Goal: Task Accomplishment & Management: Manage account settings

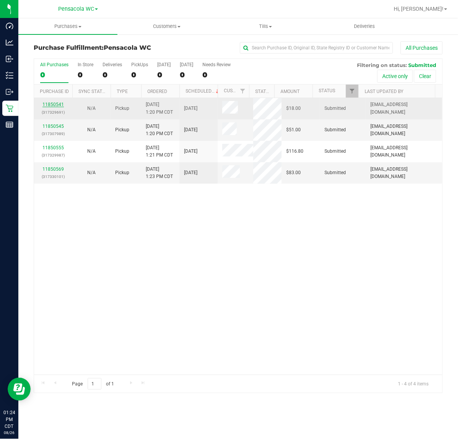
click at [58, 106] on link "11850541" at bounding box center [52, 104] width 21 height 5
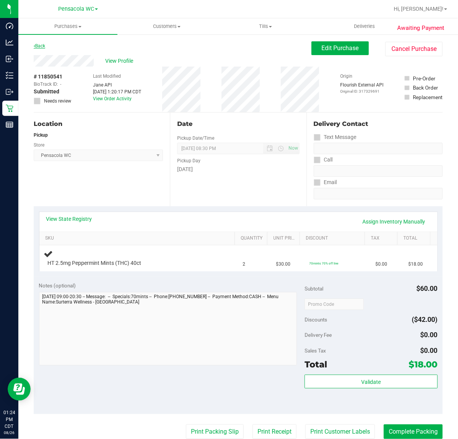
click at [42, 45] on link "Back" at bounding box center [39, 45] width 11 height 5
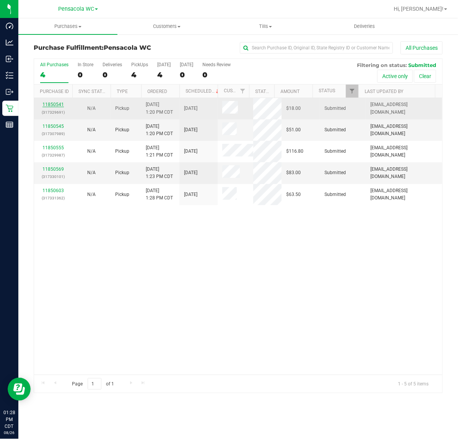
click at [55, 107] on link "11850541" at bounding box center [52, 104] width 21 height 5
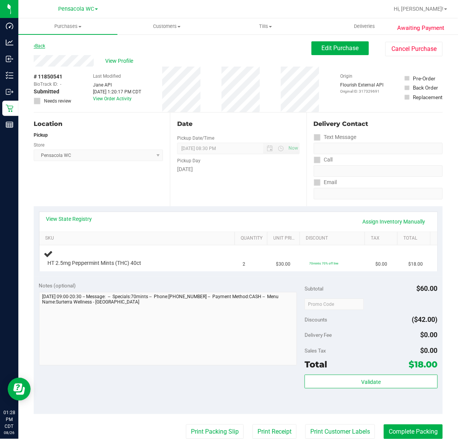
click at [34, 48] on icon at bounding box center [35, 46] width 2 height 5
click at [34, 46] on icon at bounding box center [35, 46] width 2 height 5
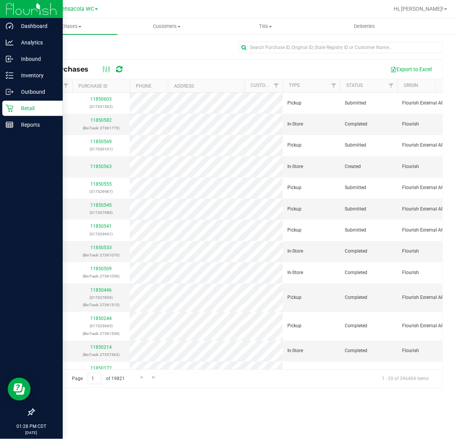
click at [10, 108] on icon at bounding box center [10, 108] width 8 height 8
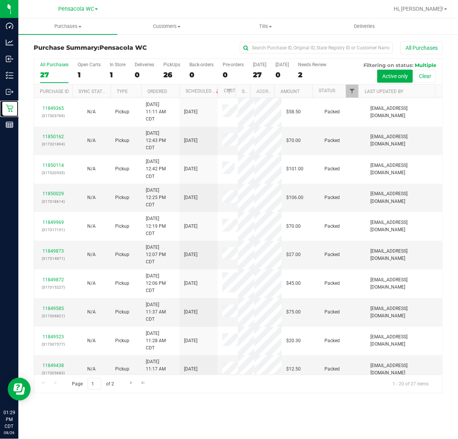
click at [351, 92] on span "Filter" at bounding box center [352, 91] width 6 height 6
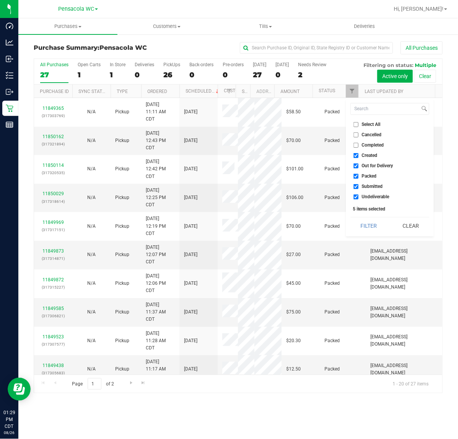
click at [368, 125] on span "Select All" at bounding box center [371, 124] width 19 height 5
click at [358, 125] on input "Select All" at bounding box center [355, 124] width 5 height 5
checkbox input "true"
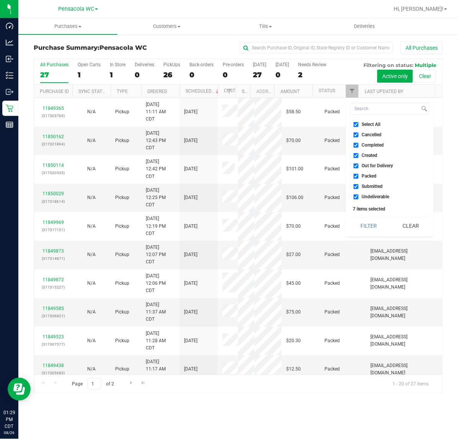
click at [371, 124] on span "Select All" at bounding box center [371, 124] width 19 height 5
click at [358, 124] on input "Select All" at bounding box center [355, 124] width 5 height 5
checkbox input "false"
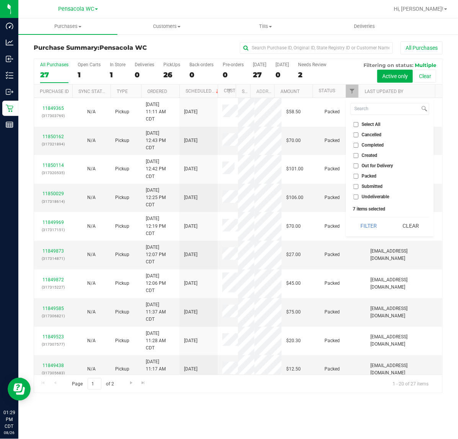
checkbox input "false"
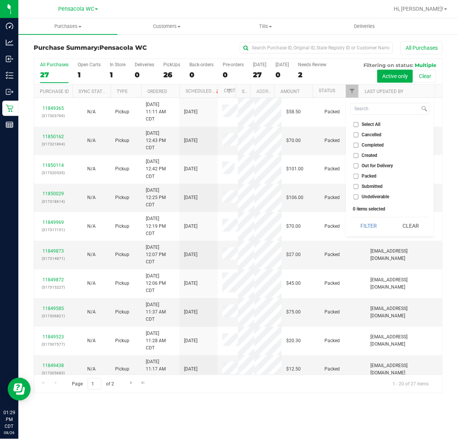
click at [377, 185] on span "Submitted" at bounding box center [372, 186] width 21 height 5
click at [358, 185] on input "Submitted" at bounding box center [355, 186] width 5 height 5
checkbox input "true"
click at [369, 222] on button "Filter" at bounding box center [368, 225] width 37 height 17
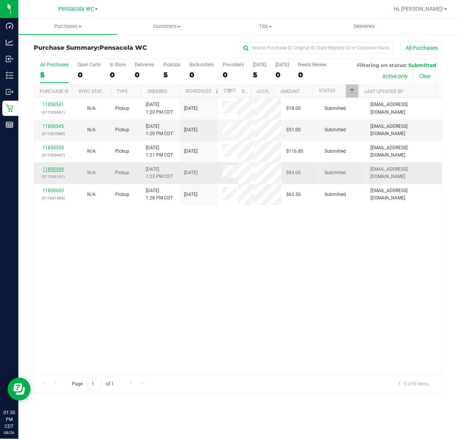
click at [52, 169] on link "11850569" at bounding box center [52, 168] width 21 height 5
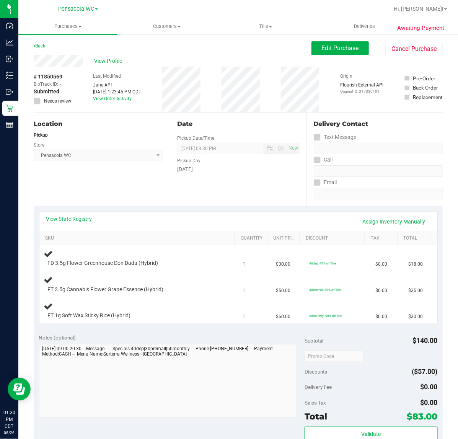
click at [73, 210] on div "View State Registry Assign Inventory Manually SKU Quantity Unit Price Discount …" at bounding box center [238, 267] width 409 height 122
click at [79, 221] on link "View State Registry" at bounding box center [69, 219] width 46 height 8
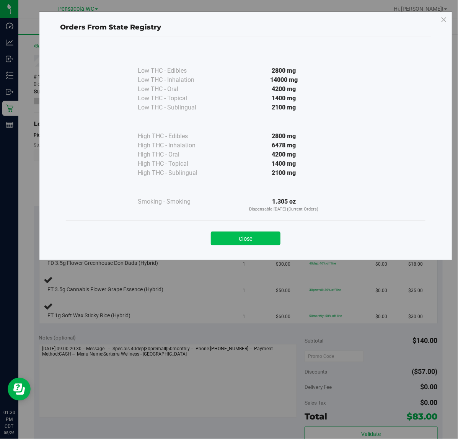
click at [255, 236] on button "Close" at bounding box center [246, 238] width 70 height 14
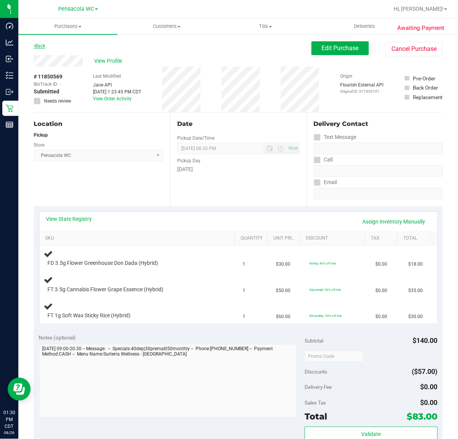
click at [39, 46] on link "Back" at bounding box center [39, 45] width 11 height 5
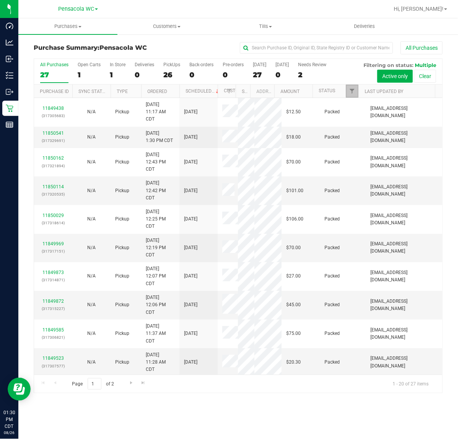
click at [350, 91] on span "Filter" at bounding box center [352, 91] width 6 height 6
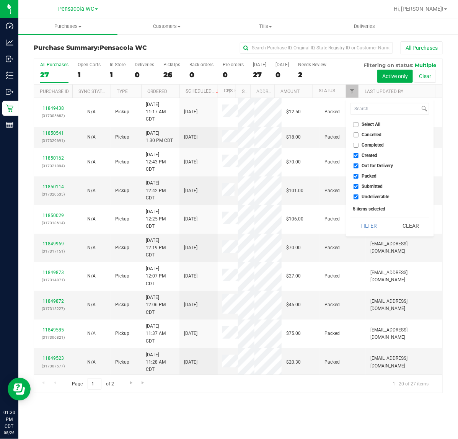
click at [365, 121] on li "Select All" at bounding box center [389, 124] width 79 height 8
click at [365, 124] on span "Select All" at bounding box center [371, 124] width 19 height 5
click at [358, 124] on input "Select All" at bounding box center [355, 124] width 5 height 5
checkbox input "true"
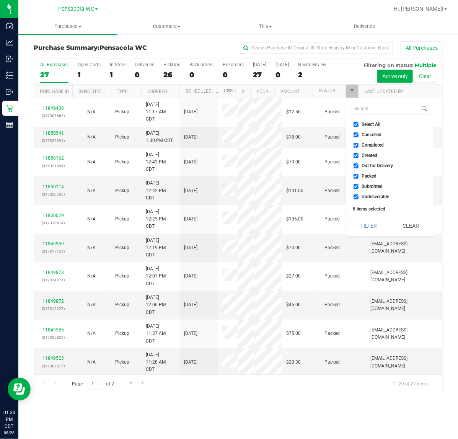
checkbox input "true"
click at [365, 124] on span "Select All" at bounding box center [371, 124] width 19 height 5
click at [358, 124] on input "Select All" at bounding box center [355, 124] width 5 height 5
checkbox input "false"
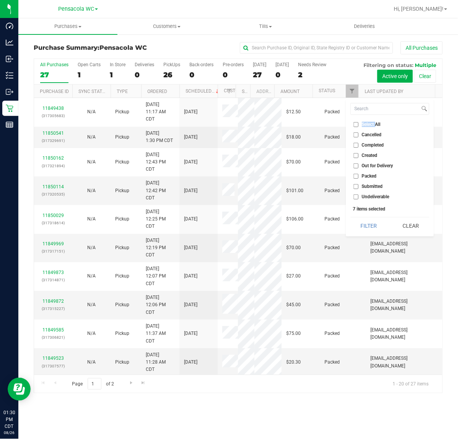
checkbox input "false"
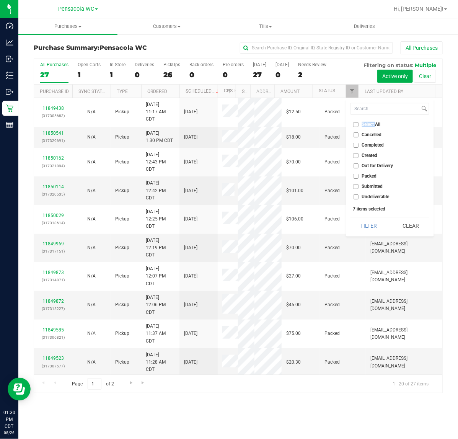
checkbox input "false"
click at [375, 184] on span "Submitted" at bounding box center [372, 186] width 21 height 5
click at [358, 184] on input "Submitted" at bounding box center [355, 186] width 5 height 5
checkbox input "true"
click at [374, 227] on button "Filter" at bounding box center [368, 225] width 37 height 17
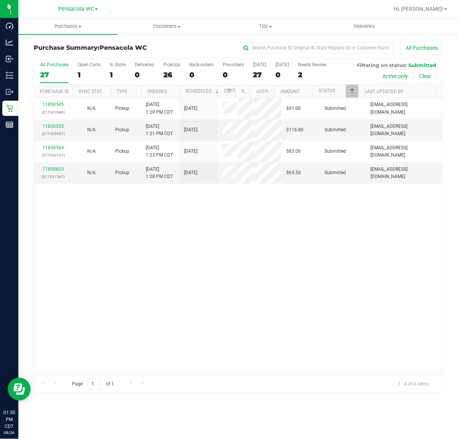
click at [206, 192] on div "11850545 (317307989) N/A Pickup 8/26/2025 1:20 PM CDT 8/26/2025 $51.00 Submitte…" at bounding box center [238, 236] width 408 height 276
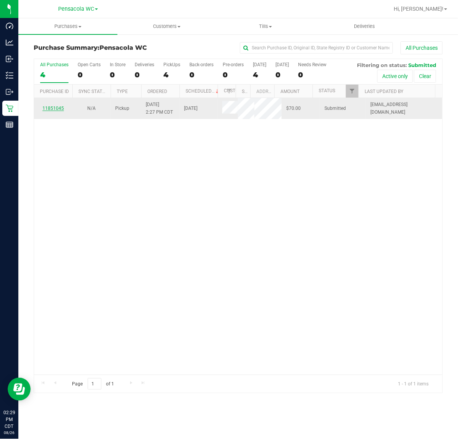
click at [57, 107] on link "11851045" at bounding box center [52, 108] width 21 height 5
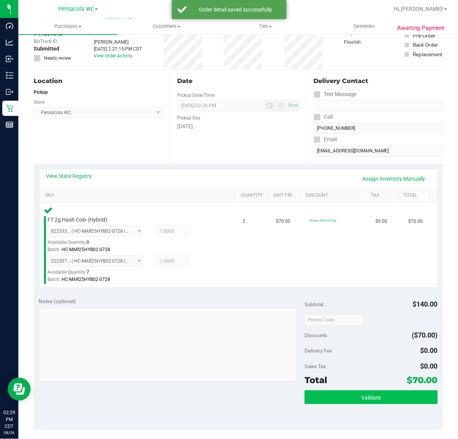
scroll to position [143, 0]
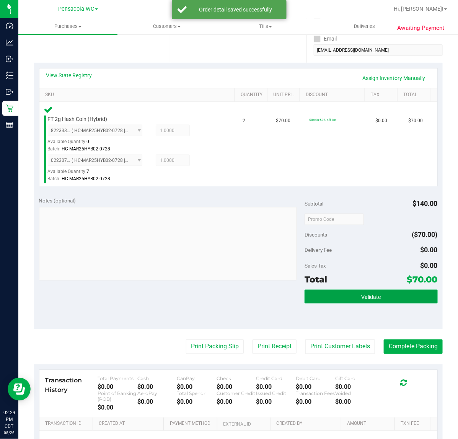
click at [361, 295] on span "Validate" at bounding box center [371, 297] width 20 height 6
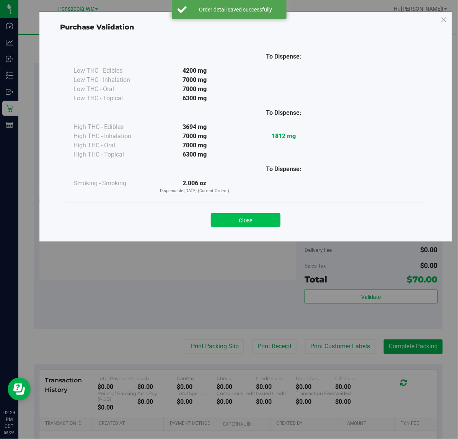
click at [236, 214] on button "Close" at bounding box center [246, 220] width 70 height 14
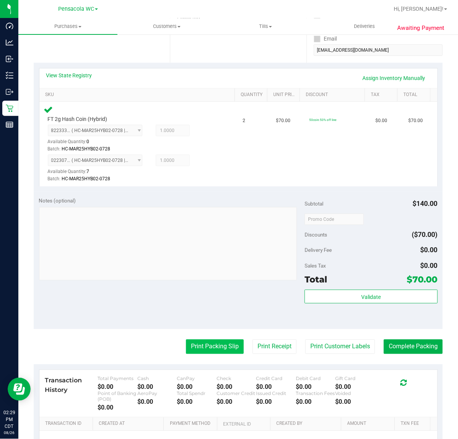
click at [198, 347] on button "Print Packing Slip" at bounding box center [215, 346] width 58 height 15
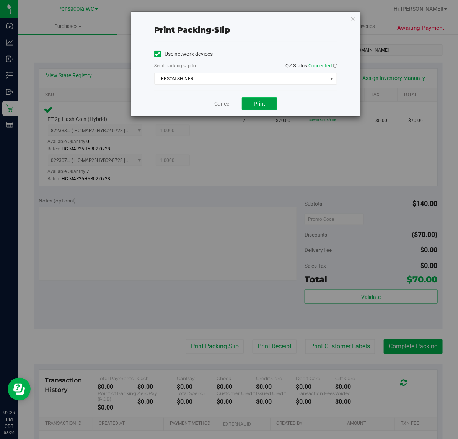
click at [261, 104] on span "Print" at bounding box center [259, 104] width 11 height 6
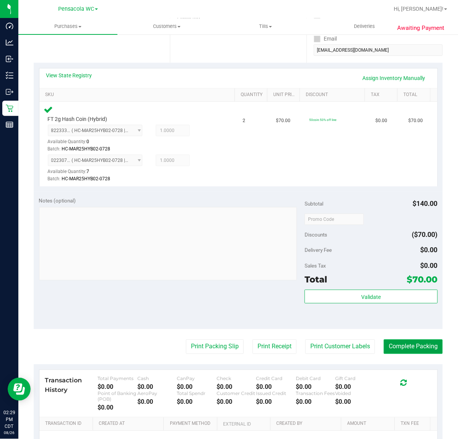
click at [419, 342] on button "Complete Packing" at bounding box center [413, 346] width 59 height 15
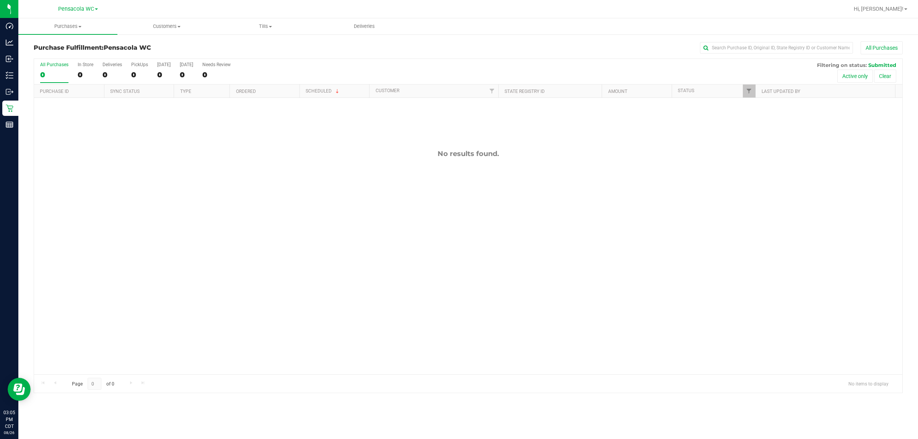
click at [457, 318] on div "No results found." at bounding box center [468, 262] width 868 height 328
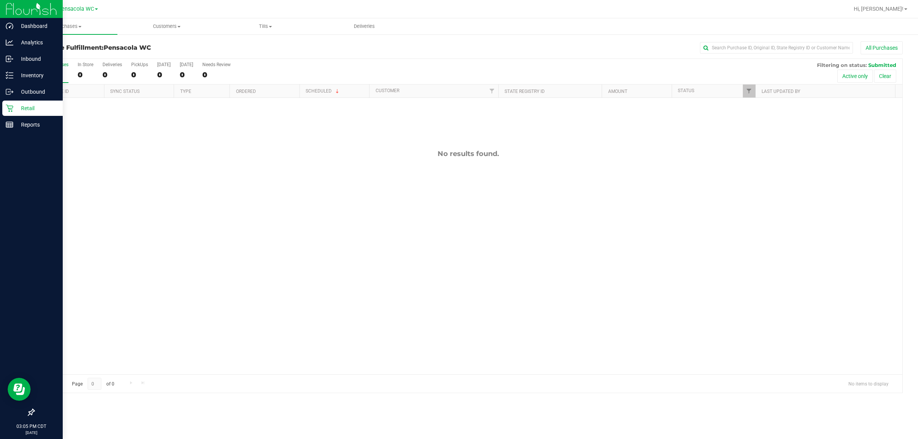
click at [20, 137] on div at bounding box center [31, 268] width 63 height 271
click at [23, 133] on link "Reports" at bounding box center [31, 125] width 63 height 16
click at [23, 124] on p "Reports" at bounding box center [36, 124] width 46 height 9
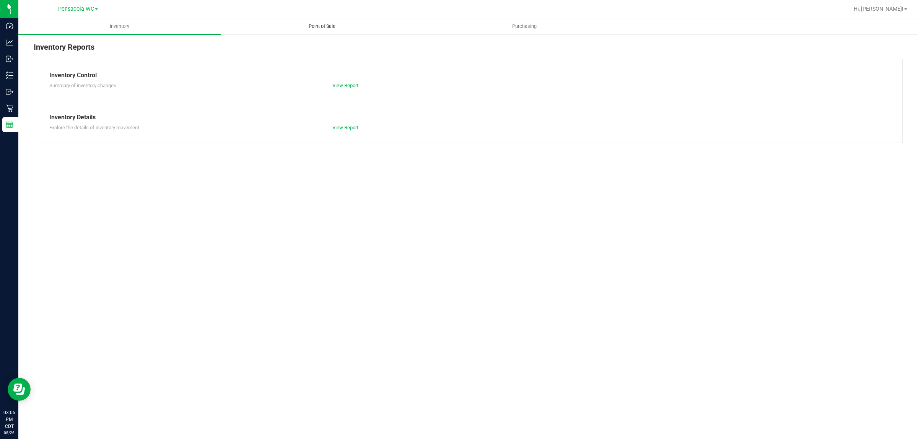
click at [329, 23] on span "Point of Sale" at bounding box center [321, 26] width 47 height 7
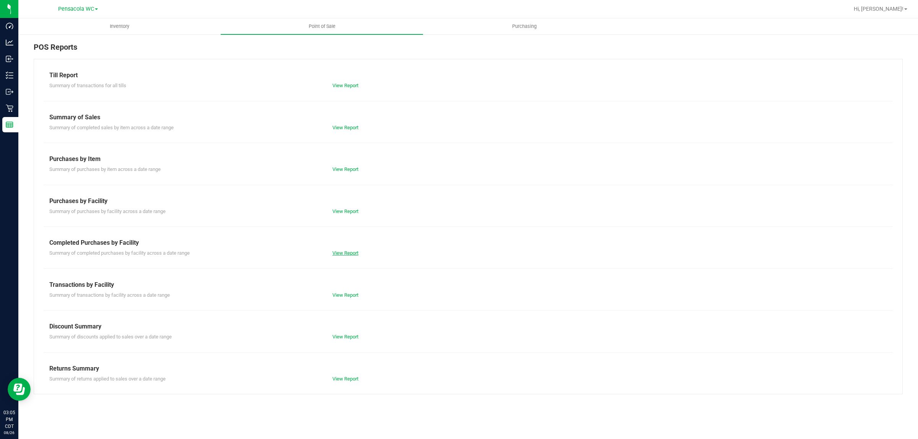
click at [346, 250] on link "View Report" at bounding box center [345, 253] width 26 height 6
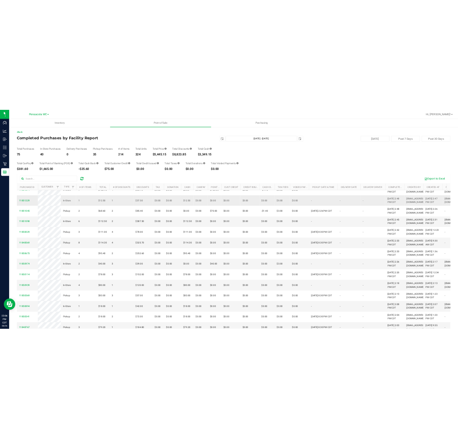
scroll to position [143, 0]
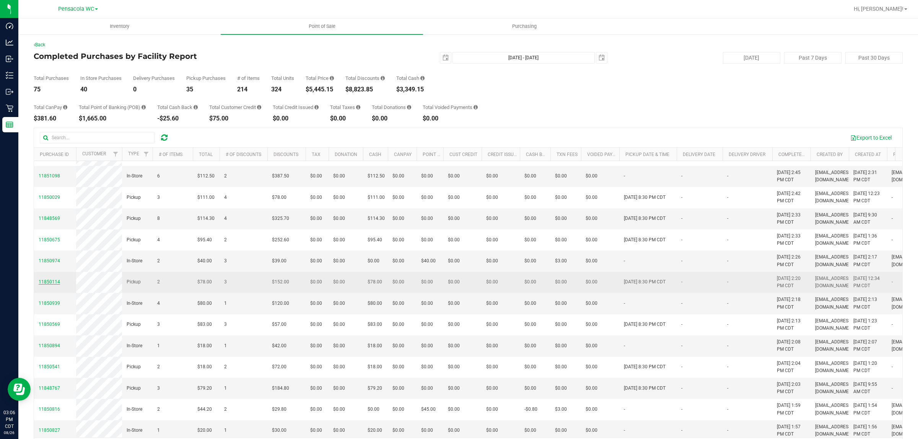
click at [57, 284] on span "11850114" at bounding box center [49, 281] width 21 height 5
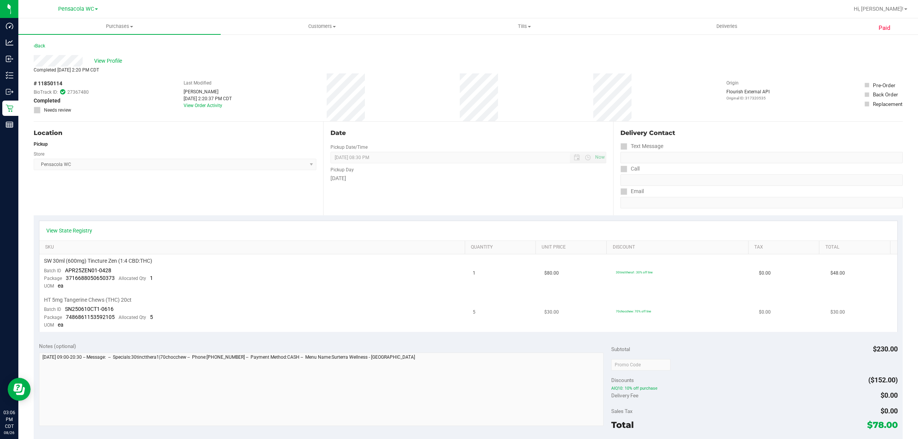
click at [96, 314] on span "7486861153592105" at bounding box center [90, 317] width 49 height 6
click at [104, 301] on span "HT 5mg Tangerine Chews (THC) 20ct" at bounding box center [88, 299] width 88 height 7
drag, startPoint x: 119, startPoint y: 308, endPoint x: 66, endPoint y: 309, distance: 53.1
click at [66, 309] on td "HT 5mg Tangerine Chews (THC) 20ct Batch ID SN250610CT1-0616 Package 74868611535…" at bounding box center [253, 312] width 429 height 39
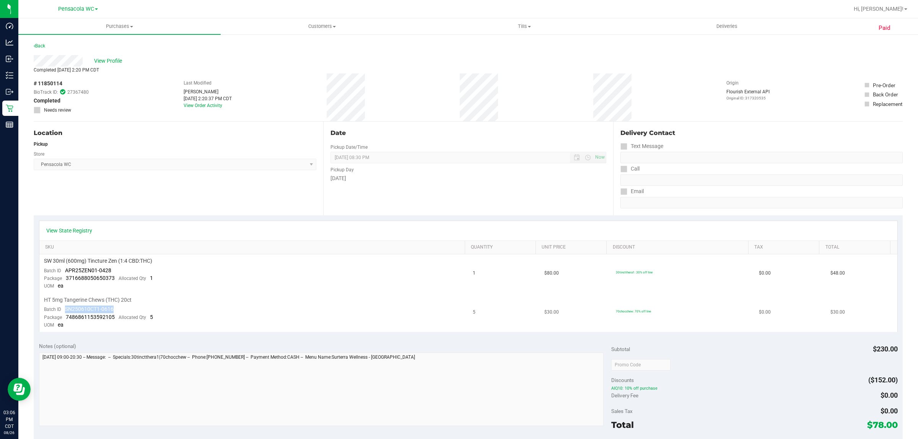
copy span "SN250610CT1-0616"
click at [85, 315] on span "7486861153592105" at bounding box center [90, 317] width 49 height 6
drag, startPoint x: 85, startPoint y: 315, endPoint x: 69, endPoint y: 320, distance: 16.2
click at [69, 320] on td "HT 5mg Tangerine Chews (THC) 20ct Batch ID SN250610CT1-0616 Package 74868611535…" at bounding box center [253, 312] width 429 height 39
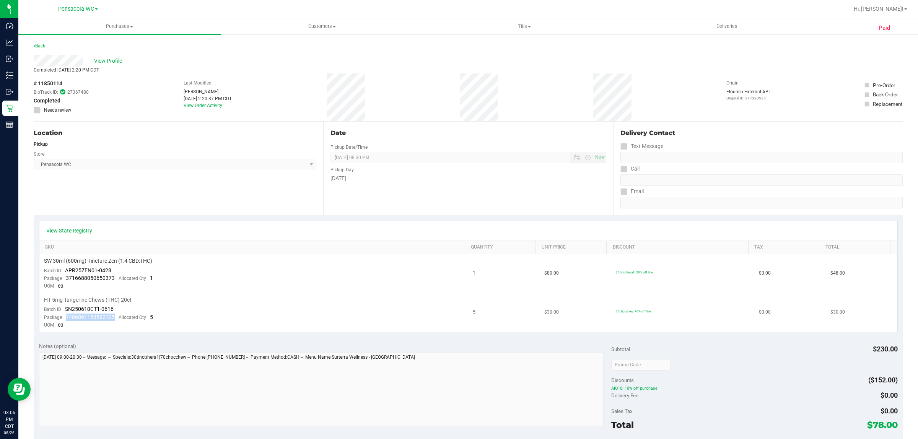
drag, startPoint x: 65, startPoint y: 315, endPoint x: 115, endPoint y: 314, distance: 50.1
click at [115, 314] on div "Package 7486861153592105 Allocated Qty 5" at bounding box center [98, 318] width 109 height 8
copy span "7486861153592105"
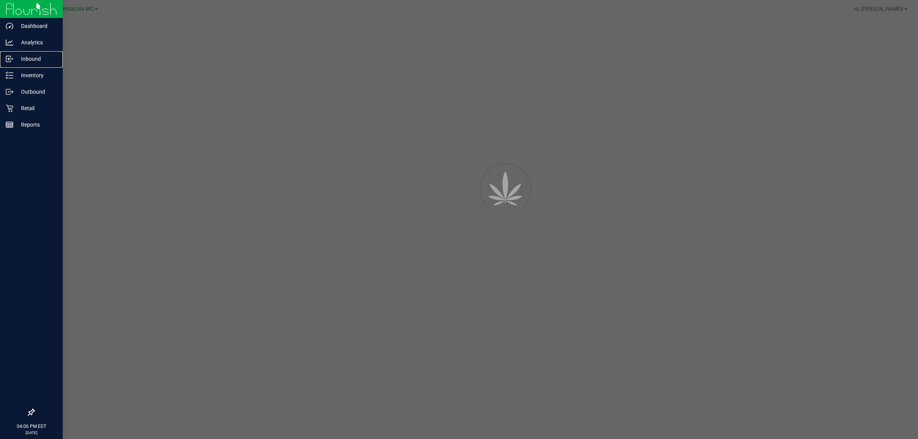
click at [18, 58] on p "Inbound" at bounding box center [36, 58] width 46 height 9
click at [21, 71] on p "Inventory" at bounding box center [36, 75] width 46 height 9
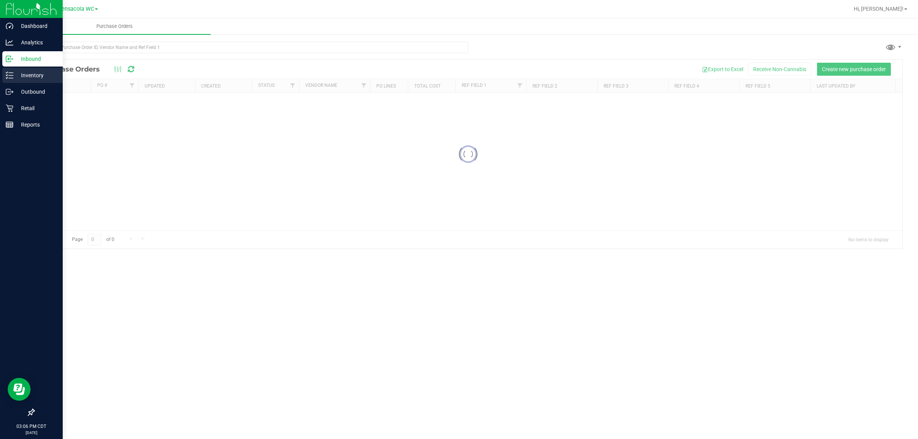
click at [21, 71] on p "Inventory" at bounding box center [36, 75] width 46 height 9
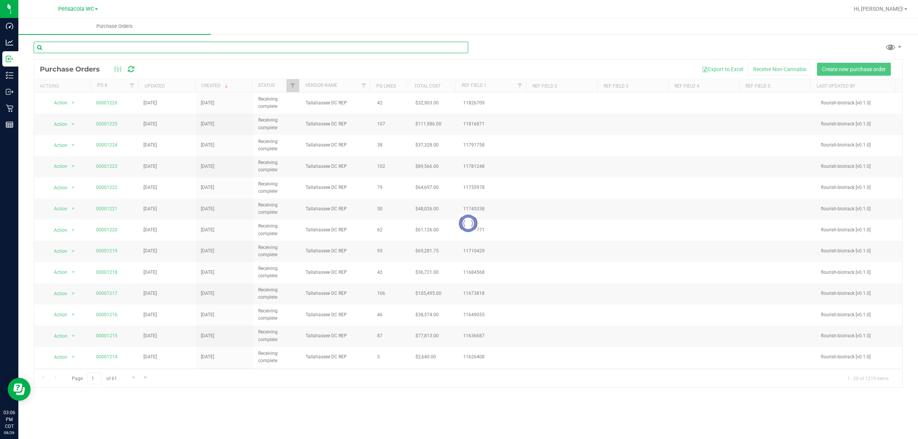
click at [117, 46] on input "text" at bounding box center [251, 47] width 434 height 11
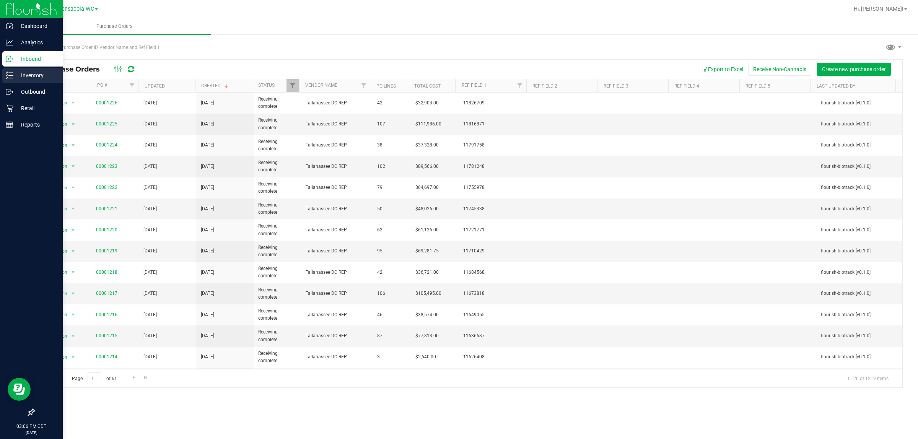
click at [16, 73] on p "Inventory" at bounding box center [36, 75] width 46 height 9
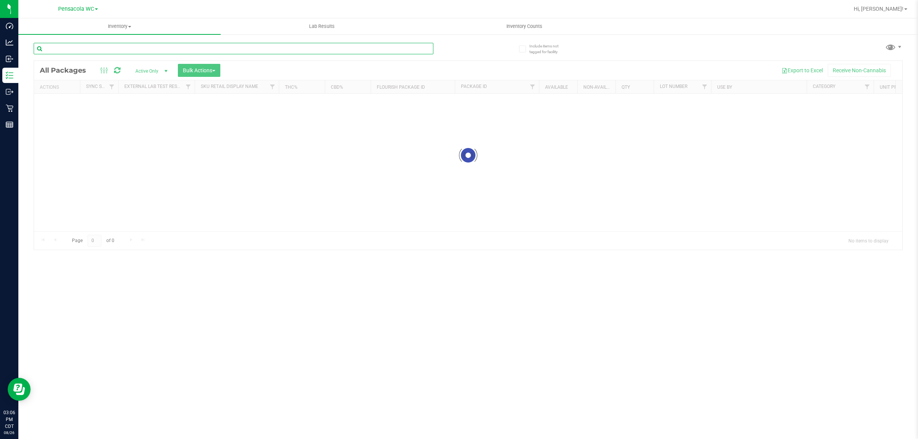
click at [68, 46] on input "text" at bounding box center [234, 48] width 400 height 11
paste input "SN250610CT1-0616"
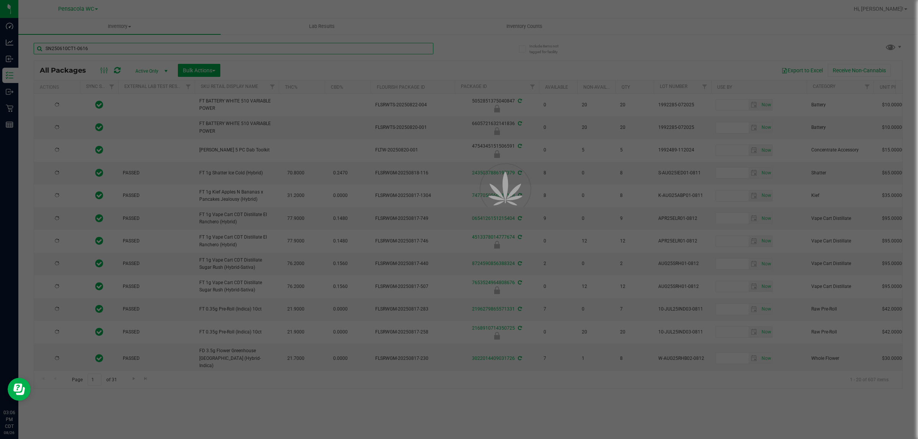
type input "SN250610CT1-0616"
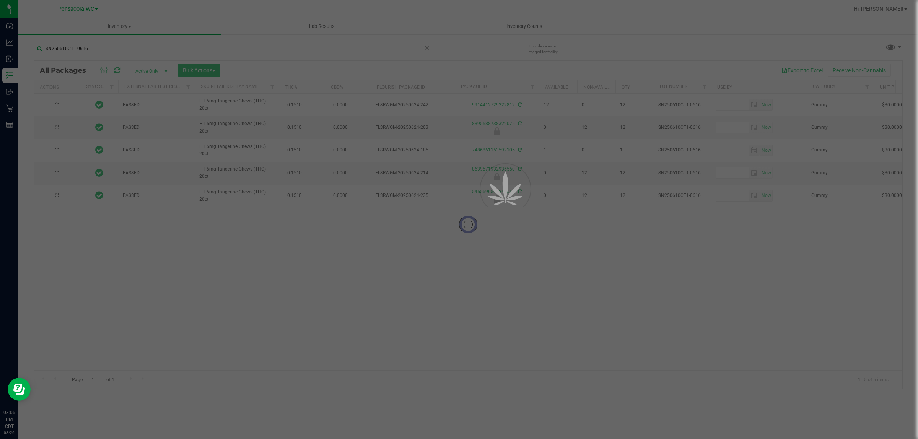
type input "2025-12-21"
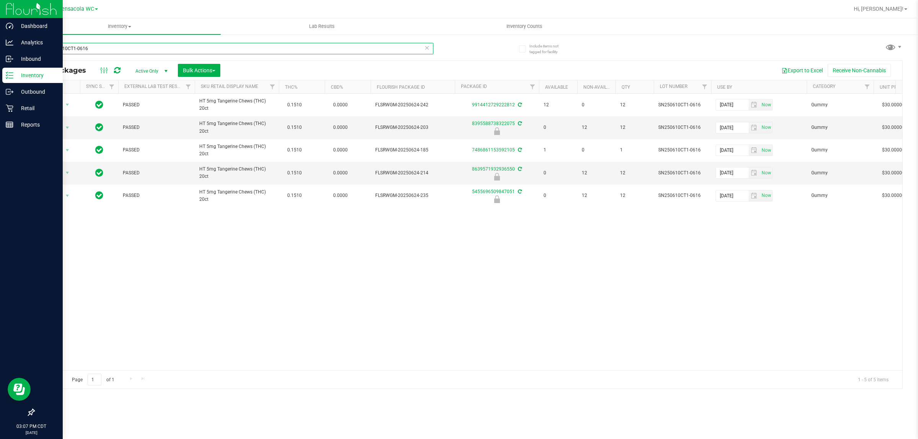
drag, startPoint x: 129, startPoint y: 45, endPoint x: 0, endPoint y: 69, distance: 131.5
click at [0, 69] on div "Dashboard Analytics Inbound Inventory Outbound Retail Reports 03:07 PM CDT 08/2…" at bounding box center [459, 219] width 918 height 439
paste input "7486861153592105"
type input "7486861153592105"
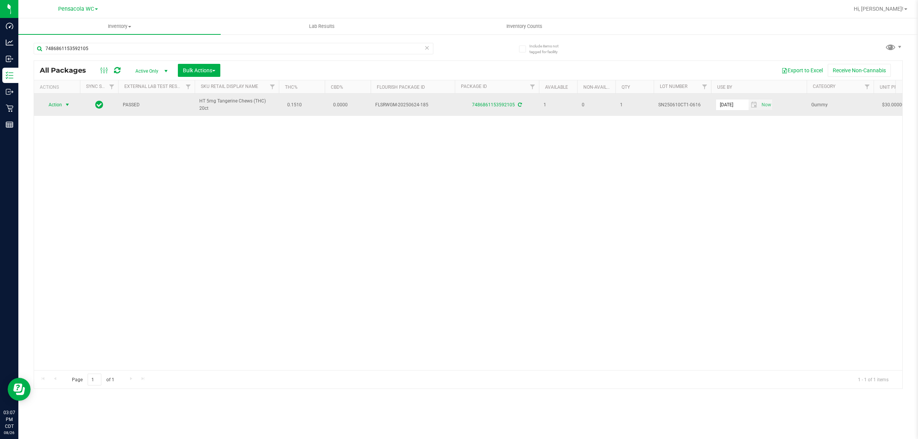
click at [58, 104] on span "Action" at bounding box center [52, 104] width 21 height 11
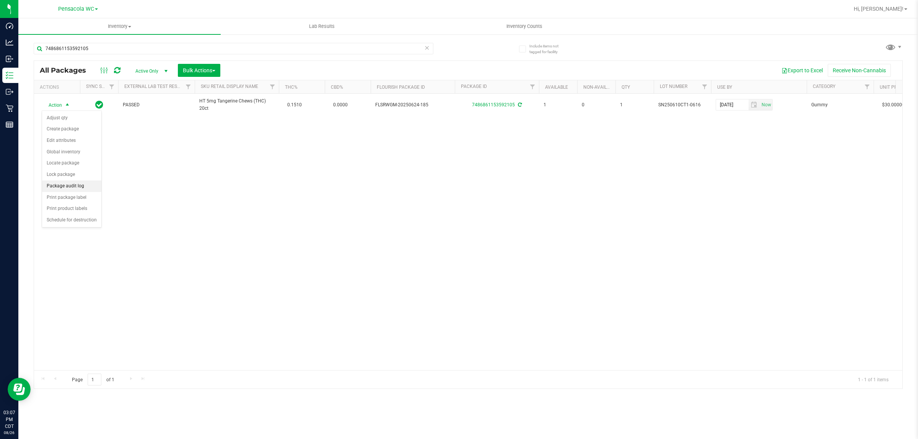
click at [77, 189] on li "Package audit log" at bounding box center [71, 185] width 59 height 11
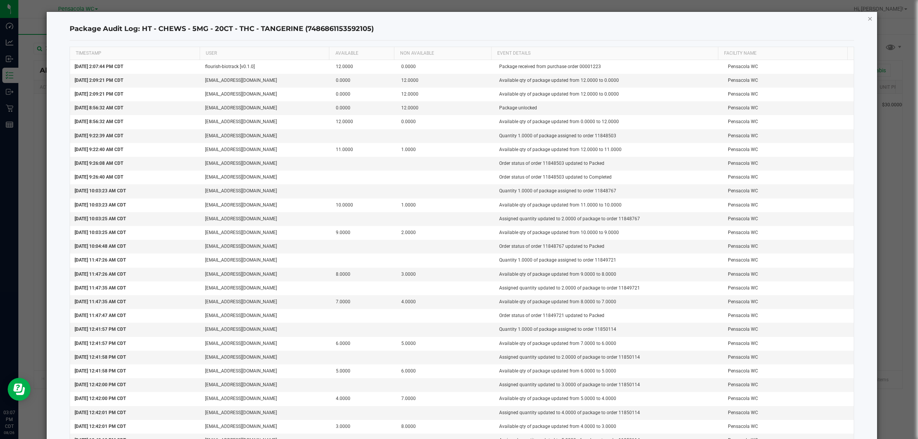
click at [867, 17] on icon "button" at bounding box center [869, 18] width 5 height 9
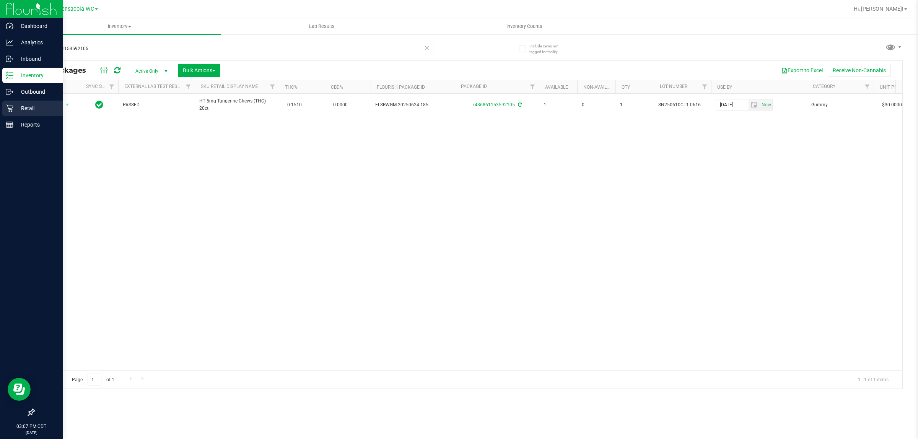
click at [3, 108] on div "Retail" at bounding box center [32, 108] width 60 height 15
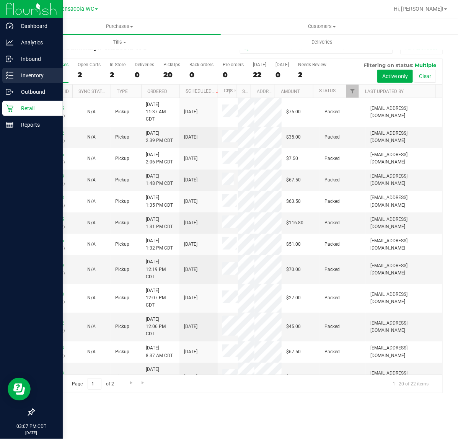
click at [10, 75] on icon at bounding box center [10, 76] width 8 height 8
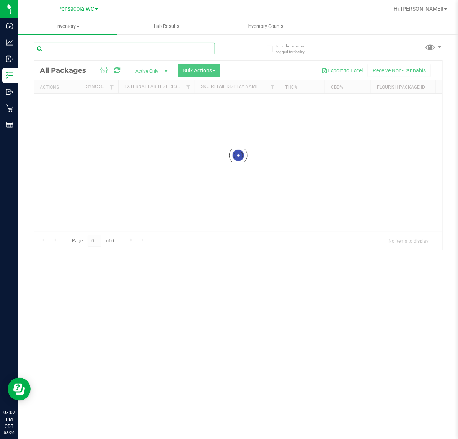
click at [70, 46] on div "Inventory All packages All inventory Waste log Create inventory Lab Results Inv…" at bounding box center [237, 228] width 439 height 420
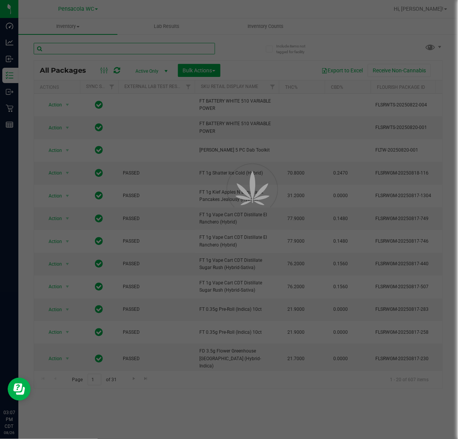
paste input "7486861153592105"
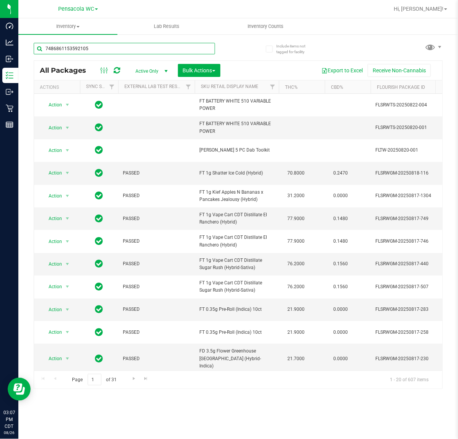
type input "7486861153592105"
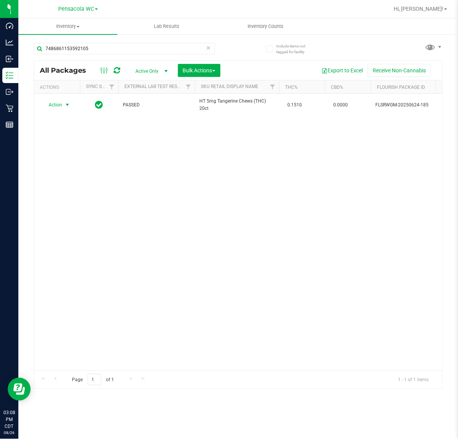
click at [66, 106] on span "select" at bounding box center [67, 105] width 6 height 6
click at [75, 182] on li "Package audit log" at bounding box center [71, 185] width 59 height 11
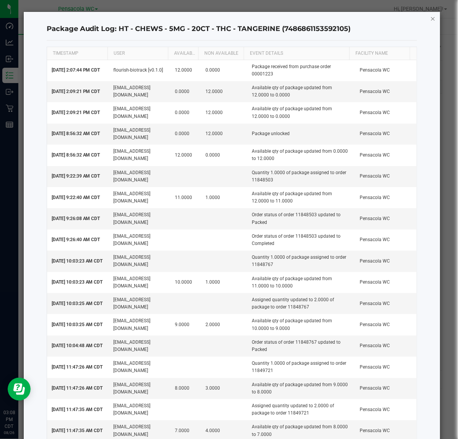
click at [430, 18] on icon "button" at bounding box center [432, 18] width 5 height 9
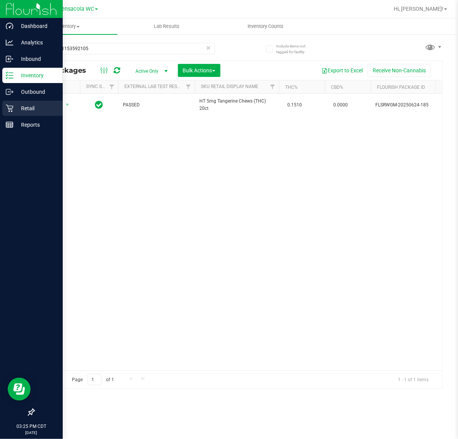
click at [11, 107] on icon at bounding box center [10, 108] width 8 height 8
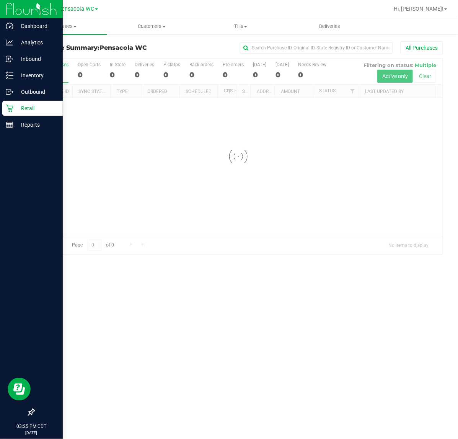
click at [355, 95] on div at bounding box center [238, 156] width 408 height 195
click at [355, 89] on div at bounding box center [238, 156] width 408 height 195
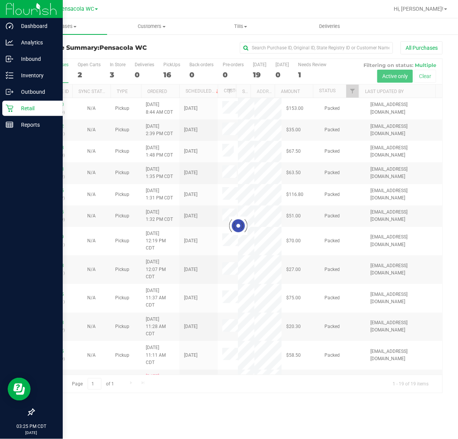
click at [352, 92] on div at bounding box center [238, 226] width 408 height 334
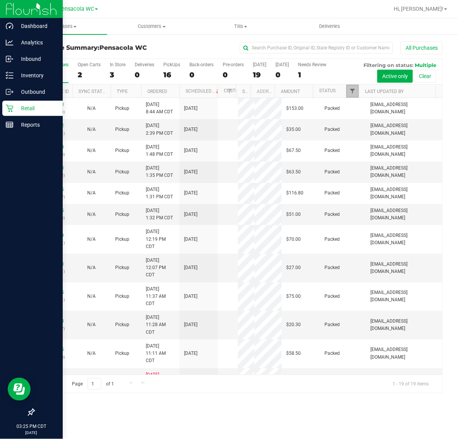
click at [352, 92] on span "Filter" at bounding box center [352, 91] width 6 height 6
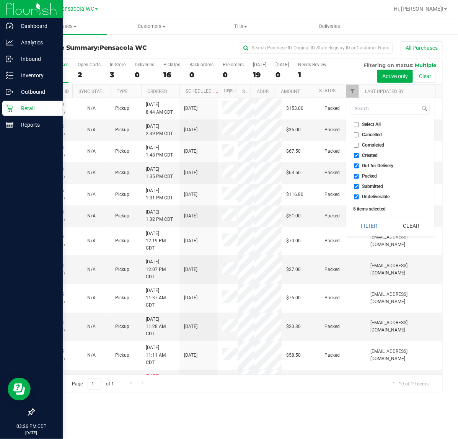
click at [371, 132] on span "Cancelled" at bounding box center [372, 134] width 20 height 5
click at [359, 132] on input "Cancelled" at bounding box center [356, 134] width 5 height 5
checkbox input "true"
click at [371, 124] on span "Select All" at bounding box center [371, 124] width 19 height 5
click at [359, 124] on input "Select All" at bounding box center [356, 124] width 5 height 5
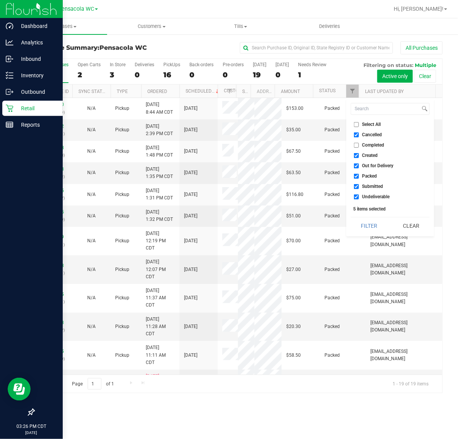
checkbox input "true"
click at [368, 127] on span "Select All" at bounding box center [371, 124] width 19 height 5
click at [359, 127] on input "Select All" at bounding box center [356, 124] width 5 height 5
checkbox input "false"
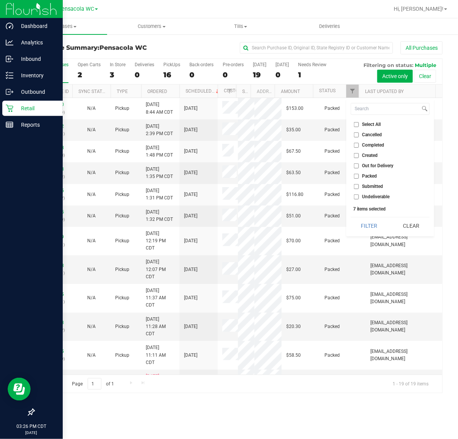
checkbox input "false"
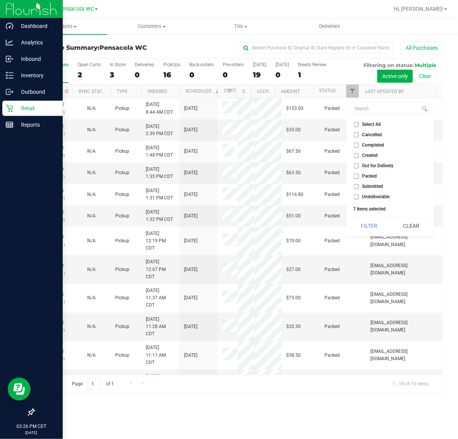
checkbox input "false"
click at [372, 188] on span "Submitted" at bounding box center [372, 186] width 21 height 5
click at [359, 188] on input "Submitted" at bounding box center [356, 186] width 5 height 5
checkbox input "true"
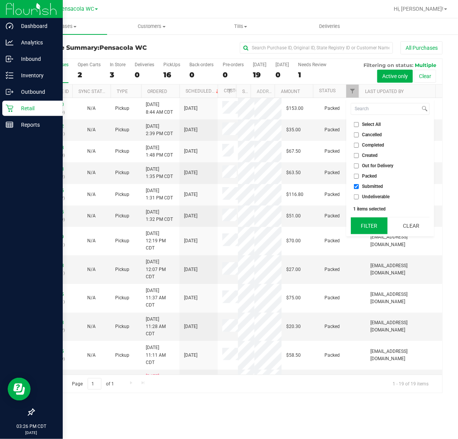
click at [369, 225] on button "Filter" at bounding box center [369, 225] width 37 height 17
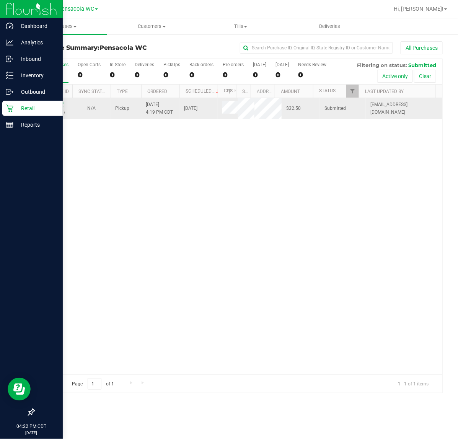
click at [61, 104] on link "11851947" at bounding box center [52, 104] width 21 height 5
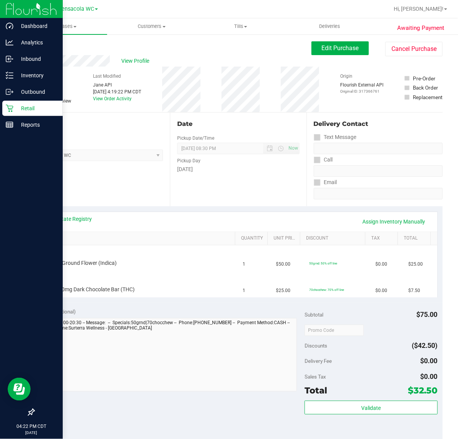
click at [83, 231] on div "View State Registry Assign Inventory Manually" at bounding box center [238, 222] width 398 height 20
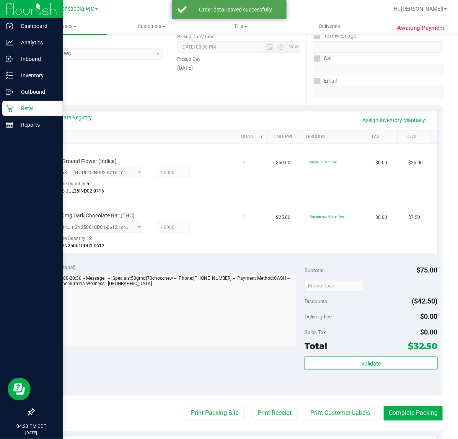
scroll to position [117, 0]
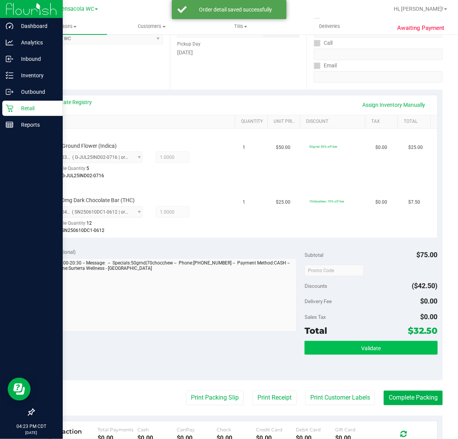
click at [359, 352] on button "Validate" at bounding box center [370, 348] width 133 height 14
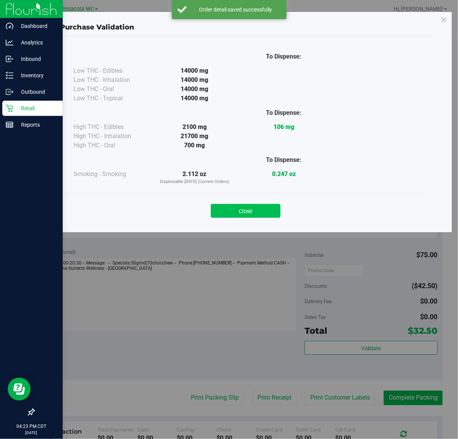
click at [262, 208] on button "Close" at bounding box center [246, 211] width 70 height 14
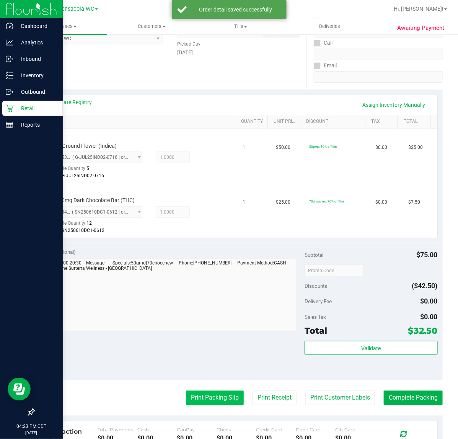
click at [213, 396] on button "Print Packing Slip" at bounding box center [215, 397] width 58 height 15
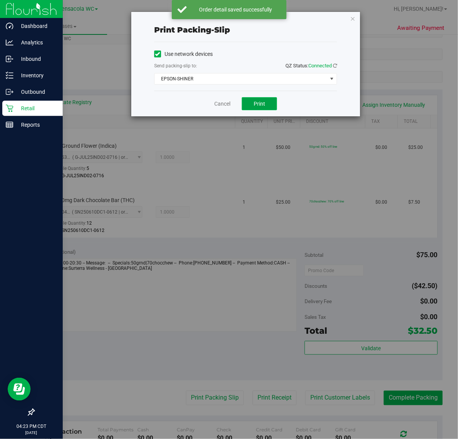
click at [265, 106] on span "Print" at bounding box center [259, 104] width 11 height 6
click at [353, 18] on icon "button" at bounding box center [352, 18] width 5 height 9
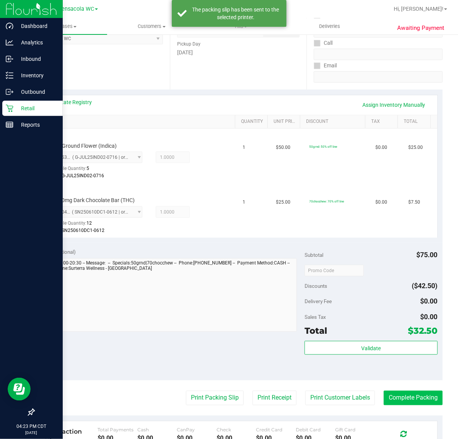
click at [417, 396] on button "Complete Packing" at bounding box center [413, 397] width 59 height 15
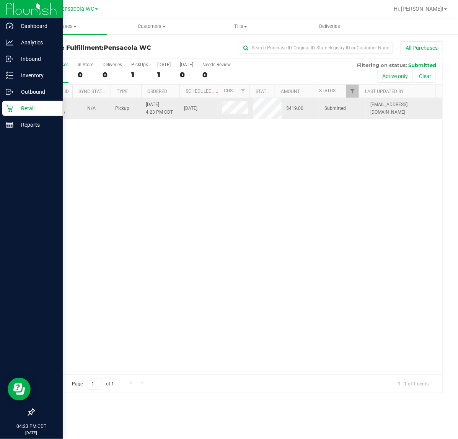
click at [47, 107] on link "11851981" at bounding box center [52, 104] width 21 height 5
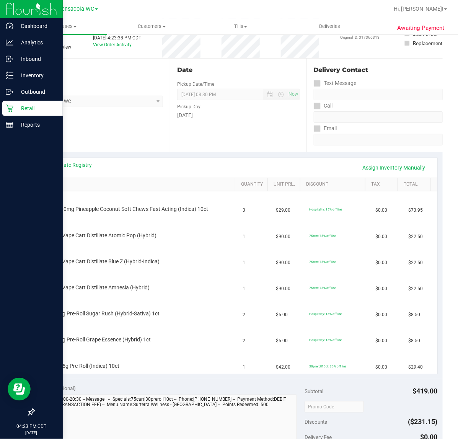
scroll to position [55, 0]
click at [127, 182] on link "SKU" at bounding box center [138, 183] width 187 height 6
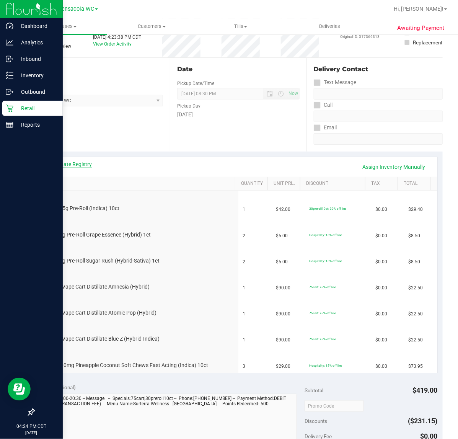
click at [72, 165] on link "View State Registry" at bounding box center [69, 164] width 46 height 8
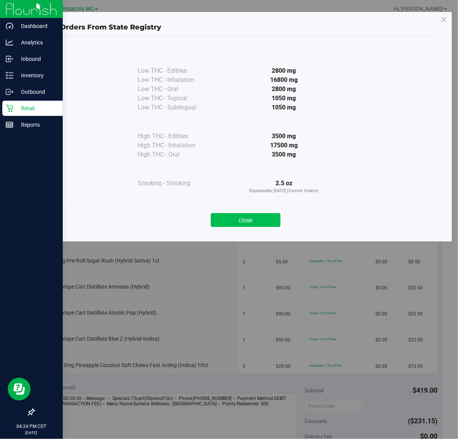
click at [247, 224] on button "Close" at bounding box center [246, 220] width 70 height 14
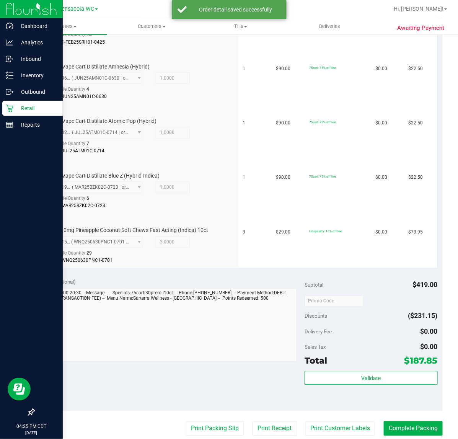
scroll to position [364, 0]
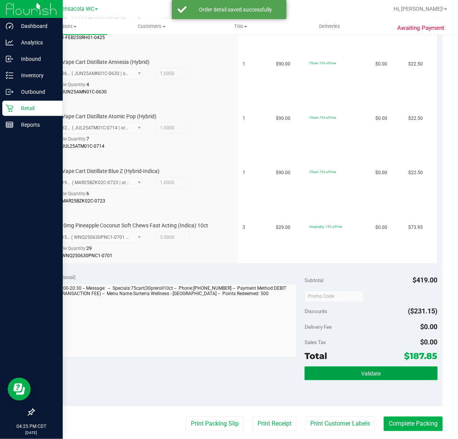
click at [368, 366] on button "Validate" at bounding box center [370, 373] width 133 height 14
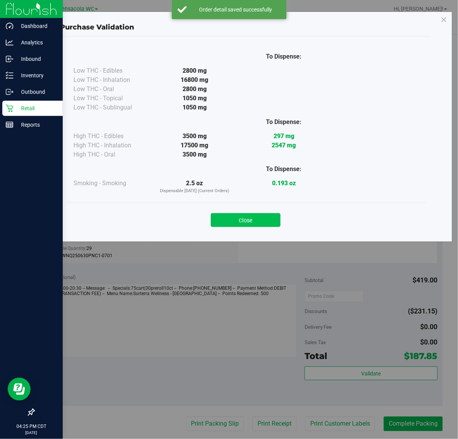
click at [259, 223] on button "Close" at bounding box center [246, 220] width 70 height 14
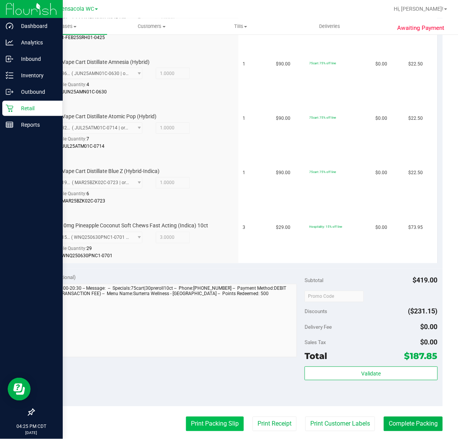
click at [208, 420] on button "Print Packing Slip" at bounding box center [215, 423] width 58 height 15
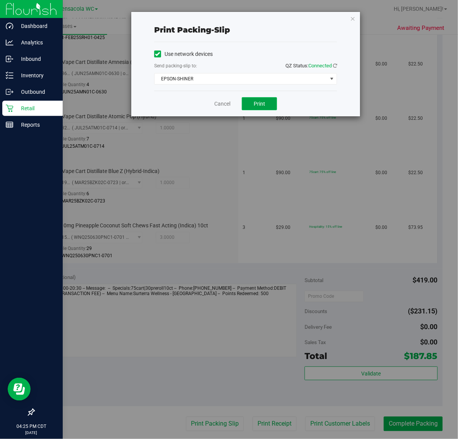
click at [258, 106] on span "Print" at bounding box center [259, 104] width 11 height 6
click at [351, 18] on icon "button" at bounding box center [352, 18] width 5 height 9
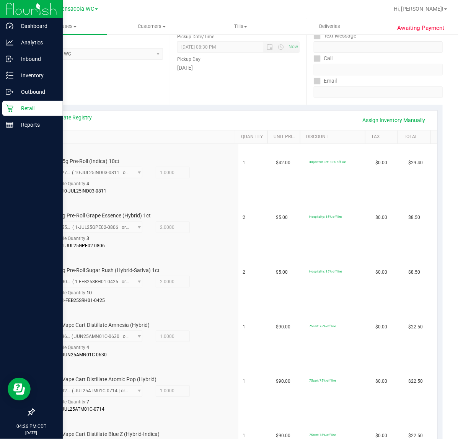
scroll to position [0, 0]
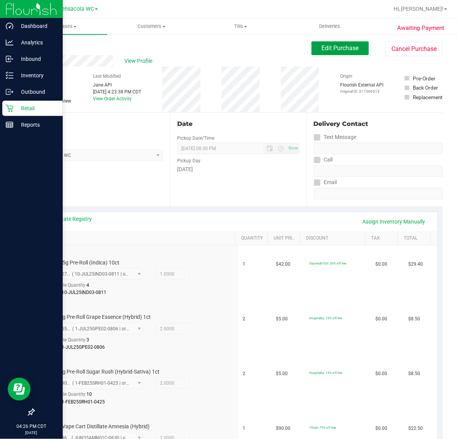
click at [343, 47] on span "Edit Purchase" at bounding box center [340, 47] width 37 height 7
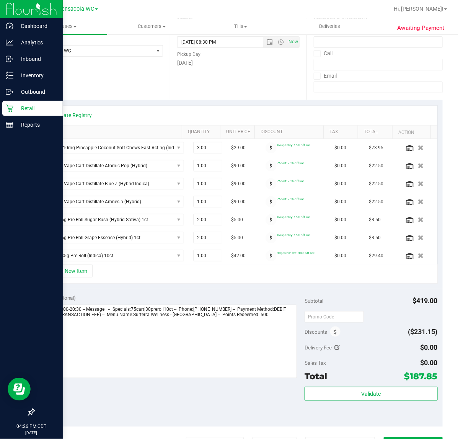
scroll to position [107, 0]
click at [333, 333] on icon at bounding box center [334, 330] width 3 height 5
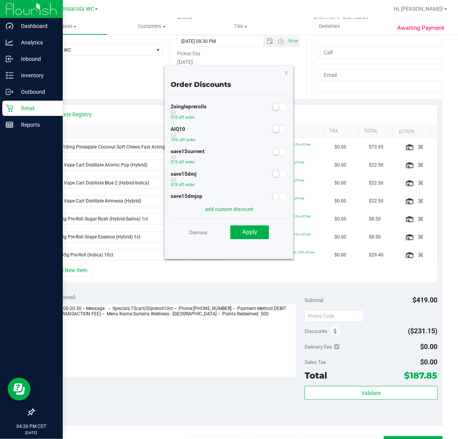
click at [272, 132] on small at bounding box center [275, 128] width 7 height 7
click at [254, 235] on span "Apply" at bounding box center [249, 231] width 15 height 7
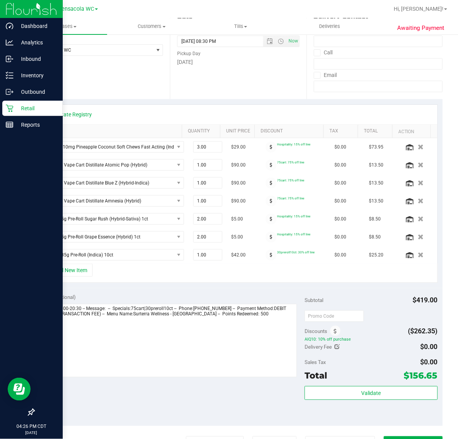
scroll to position [0, 0]
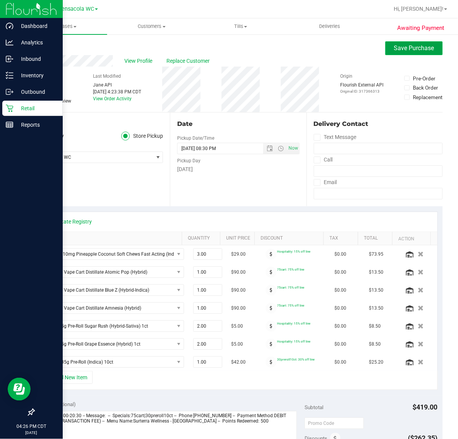
click at [405, 49] on span "Save Purchase" at bounding box center [414, 47] width 40 height 7
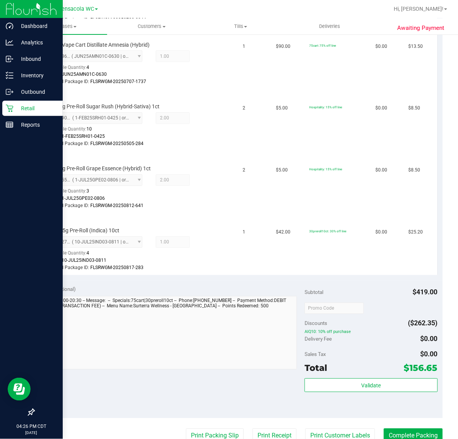
scroll to position [578, 0]
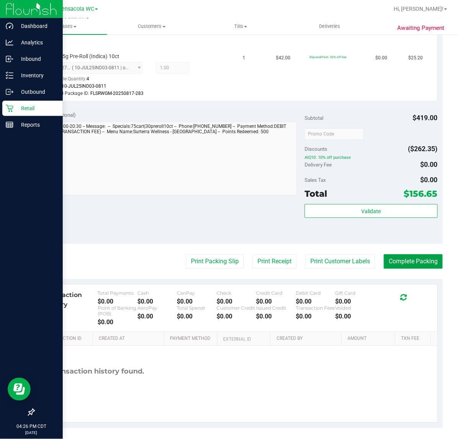
click at [410, 259] on button "Complete Packing" at bounding box center [413, 261] width 59 height 15
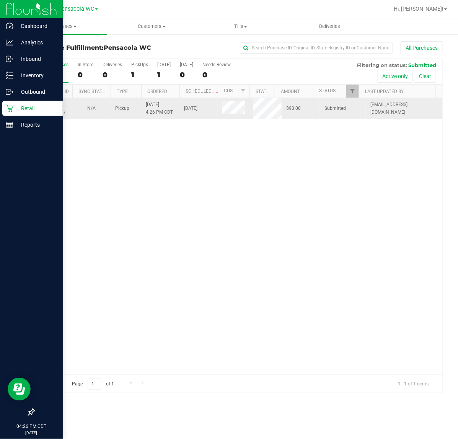
click at [59, 105] on link "11852001" at bounding box center [52, 104] width 21 height 5
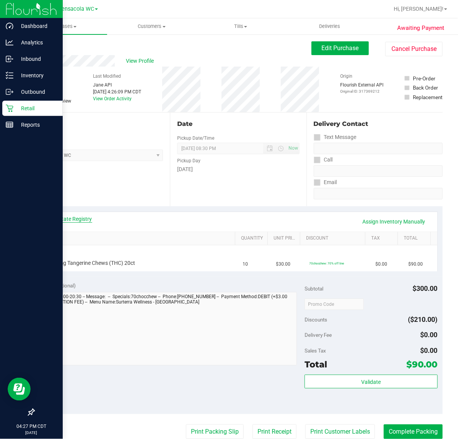
click at [73, 221] on link "View State Registry" at bounding box center [69, 219] width 46 height 8
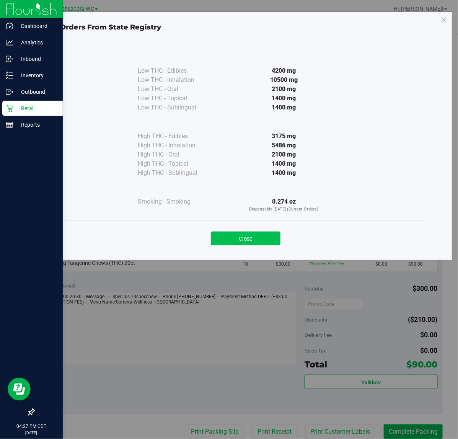
click at [242, 245] on button "Close" at bounding box center [246, 238] width 70 height 14
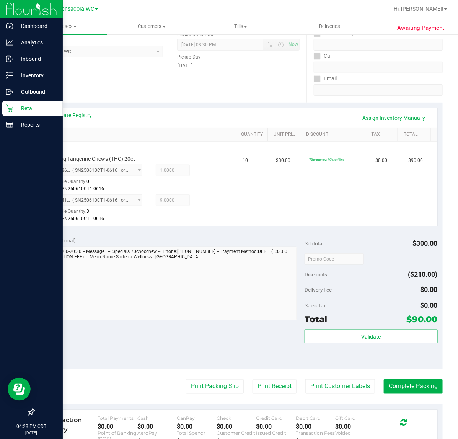
scroll to position [106, 0]
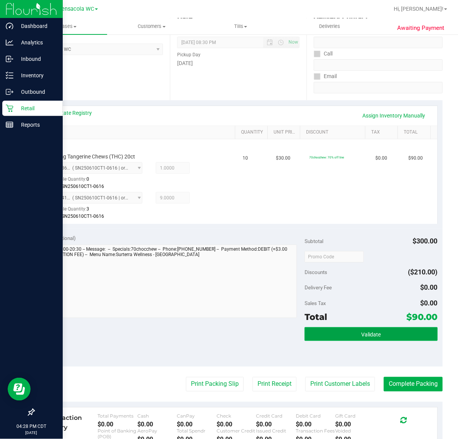
click at [375, 331] on button "Validate" at bounding box center [370, 334] width 133 height 14
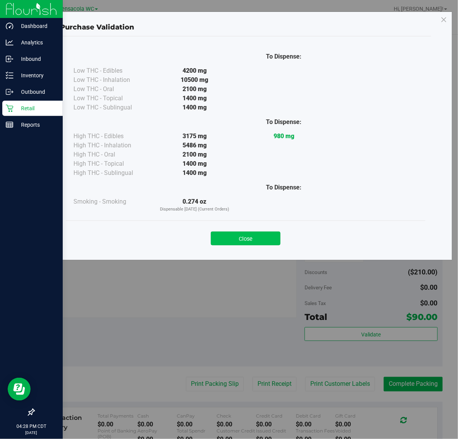
click at [257, 232] on button "Close" at bounding box center [246, 238] width 70 height 14
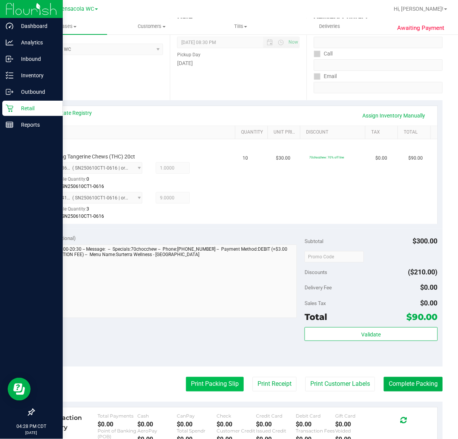
click at [215, 381] on button "Print Packing Slip" at bounding box center [215, 384] width 58 height 15
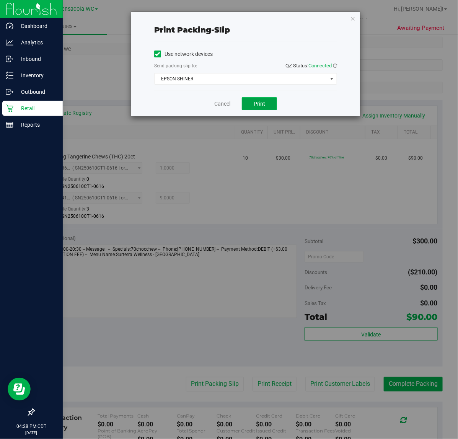
click at [257, 106] on span "Print" at bounding box center [259, 104] width 11 height 6
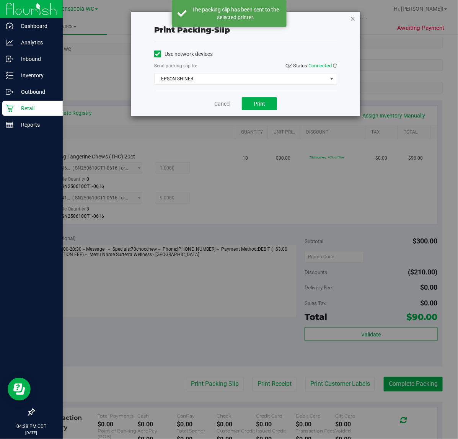
click at [353, 16] on icon "button" at bounding box center [352, 18] width 5 height 9
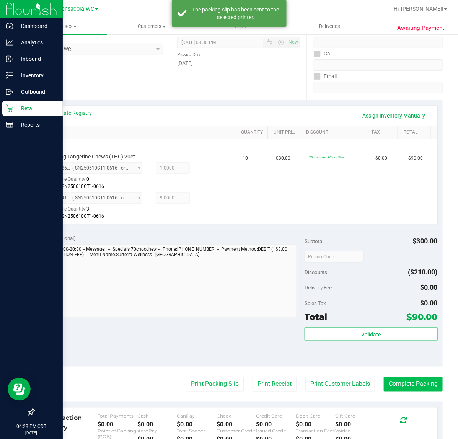
click at [419, 385] on button "Complete Packing" at bounding box center [413, 384] width 59 height 15
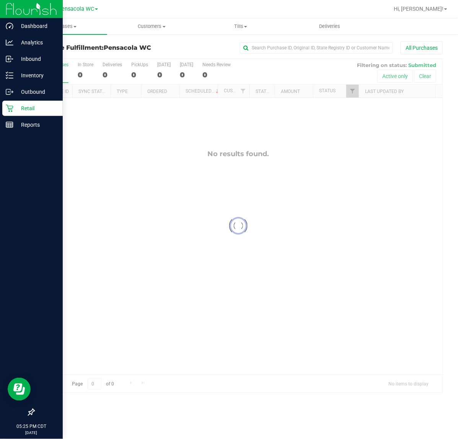
drag, startPoint x: 131, startPoint y: 174, endPoint x: 106, endPoint y: 176, distance: 25.3
click at [131, 174] on div at bounding box center [238, 226] width 408 height 334
click at [187, 216] on div at bounding box center [238, 226] width 408 height 334
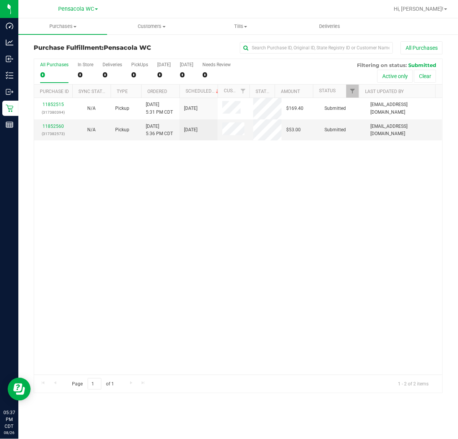
click at [167, 282] on div "11852515 (317380394) N/A Pickup 8/26/2025 5:31 PM CDT 8/26/2025 $169.40 Submitt…" at bounding box center [238, 236] width 408 height 276
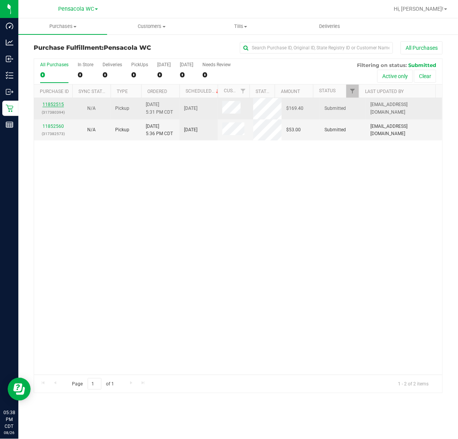
click at [54, 105] on link "11852515" at bounding box center [52, 104] width 21 height 5
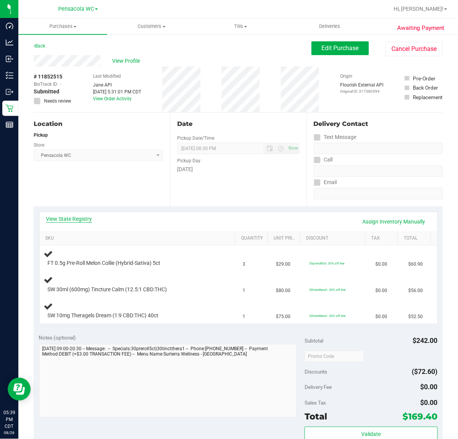
click at [63, 220] on link "View State Registry" at bounding box center [69, 219] width 46 height 8
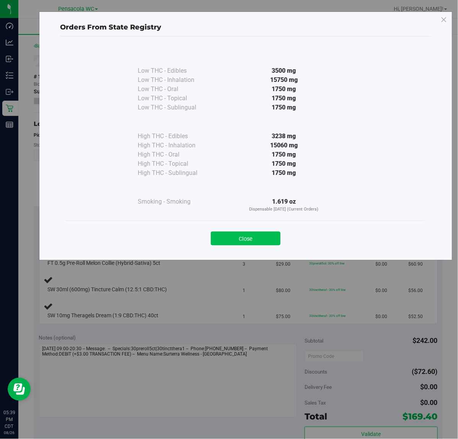
click at [232, 237] on button "Close" at bounding box center [246, 238] width 70 height 14
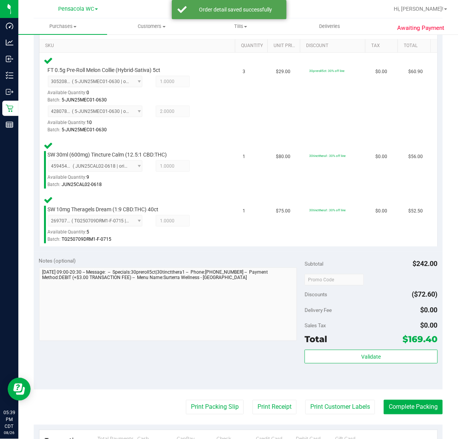
scroll to position [193, 0]
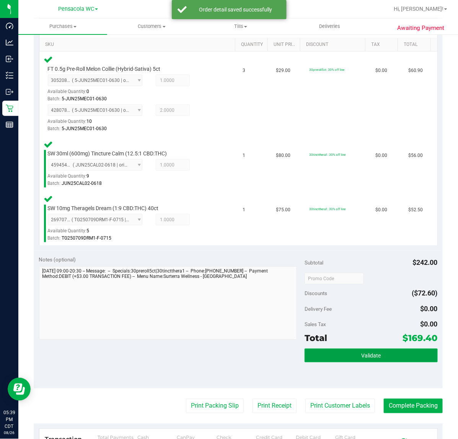
click at [361, 353] on span "Validate" at bounding box center [371, 356] width 20 height 6
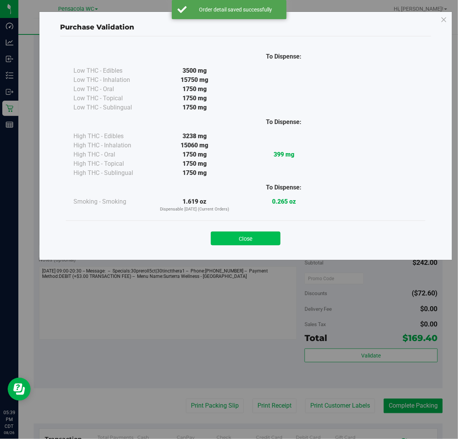
click at [252, 236] on button "Close" at bounding box center [246, 238] width 70 height 14
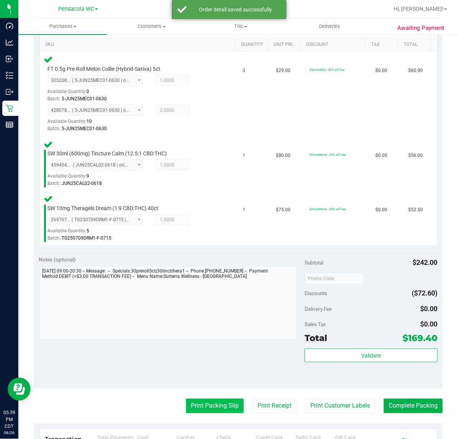
click at [211, 408] on button "Print Packing Slip" at bounding box center [215, 405] width 58 height 15
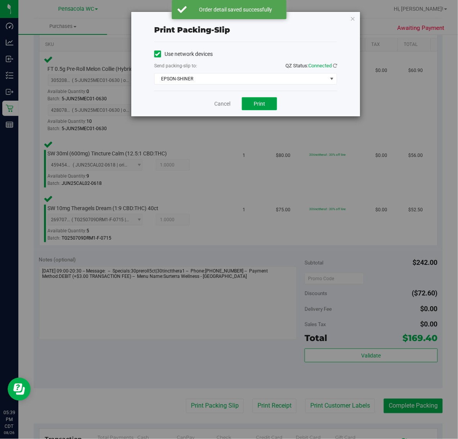
click at [263, 106] on span "Print" at bounding box center [259, 104] width 11 height 6
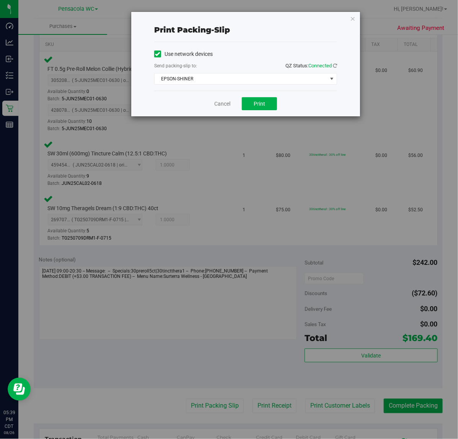
click at [349, 31] on div "Print packing-slip Use network devices Send packing-slip to: QZ Status: Connect…" at bounding box center [245, 64] width 229 height 104
click at [352, 19] on icon "button" at bounding box center [352, 18] width 5 height 9
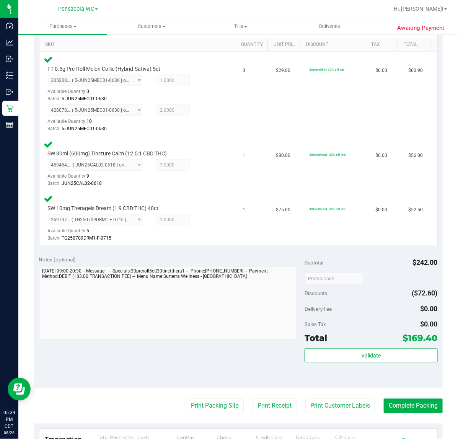
click at [408, 387] on div "Notes (optional) Subtotal $242.00 Discounts ($72.60) Delivery Fee $0.00 Sales T…" at bounding box center [238, 319] width 409 height 138
click at [402, 406] on button "Complete Packing" at bounding box center [413, 405] width 59 height 15
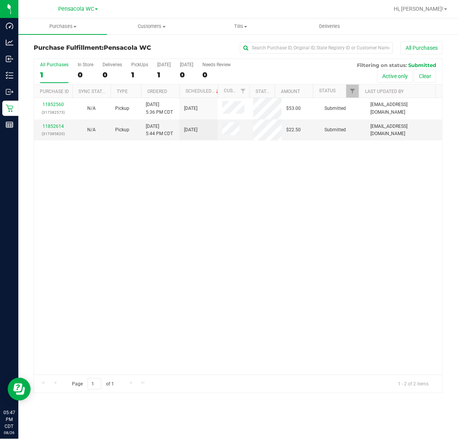
click at [158, 159] on div "11852560 (317382573) N/A Pickup 8/26/2025 5:36 PM CDT 8/26/2025 $53.00 Submitte…" at bounding box center [238, 236] width 408 height 276
click at [242, 176] on div "11852560 (317382573) N/A Pickup 8/26/2025 5:36 PM CDT 8/26/2025 $53.00 Submitte…" at bounding box center [238, 236] width 408 height 276
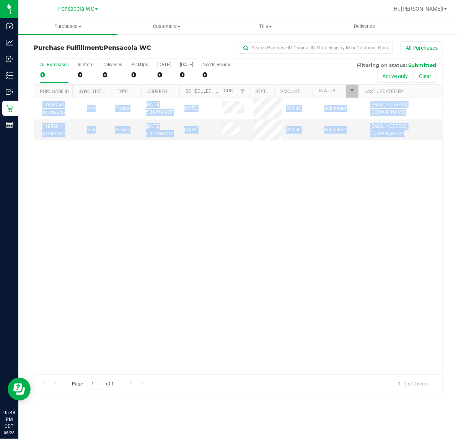
click at [242, 176] on div "11852560 (317382573) N/A Pickup 8/26/2025 5:36 PM CDT 8/26/2025 $53.00 Submitte…" at bounding box center [238, 236] width 408 height 276
click at [244, 176] on div "11852560 (317382573) N/A Pickup 8/26/2025 5:36 PM CDT 8/26/2025 $53.00 Submitte…" at bounding box center [238, 236] width 408 height 276
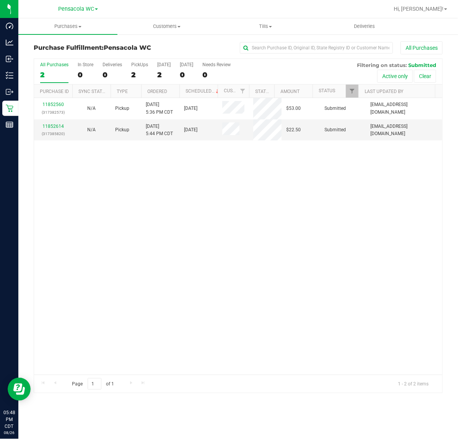
click at [246, 174] on div "11852560 (317382573) N/A Pickup 8/26/2025 5:36 PM CDT 8/26/2025 $53.00 Submitte…" at bounding box center [238, 236] width 408 height 276
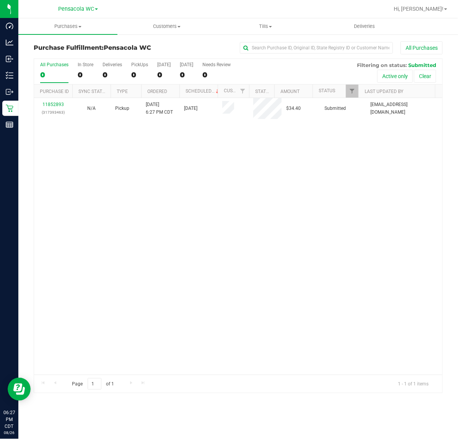
click at [141, 199] on div "11852893 (317393463) N/A Pickup [DATE] 6:27 PM CDT 8/26/2025 $34.40 Submitted […" at bounding box center [238, 236] width 408 height 276
drag, startPoint x: 383, startPoint y: 288, endPoint x: 457, endPoint y: -58, distance: 353.6
click at [457, 0] on html "Dashboard Analytics Inbound Inventory Outbound Retail Reports 07:04 PM CDT [DAT…" at bounding box center [229, 219] width 458 height 439
drag, startPoint x: 457, startPoint y: 94, endPoint x: 457, endPoint y: 179, distance: 84.1
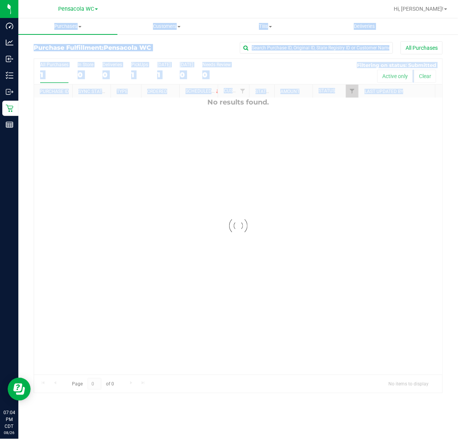
scroll to position [0, 0]
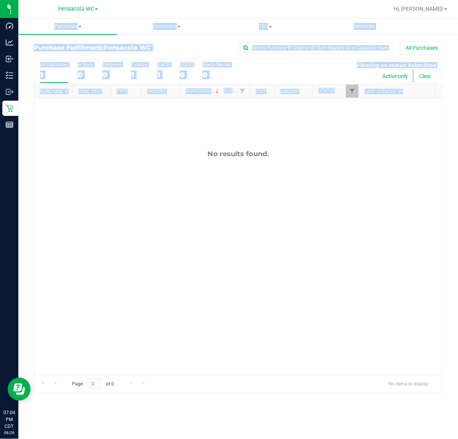
click at [119, 163] on div "No results found." at bounding box center [238, 262] width 408 height 328
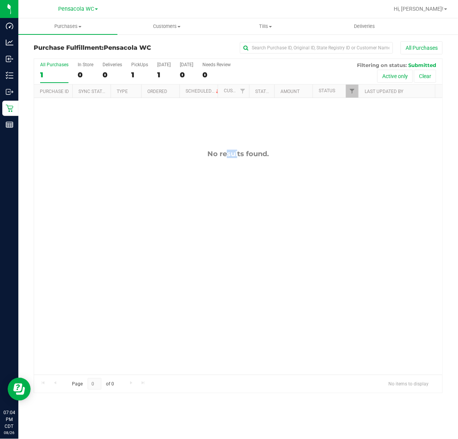
click at [119, 163] on div "No results found." at bounding box center [238, 262] width 408 height 328
click at [127, 296] on div "No results found." at bounding box center [238, 262] width 408 height 328
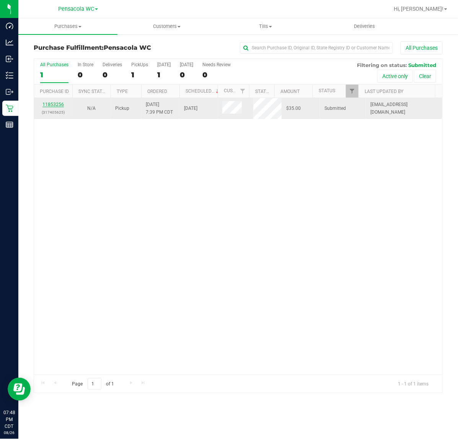
click at [48, 106] on link "11853256" at bounding box center [52, 104] width 21 height 5
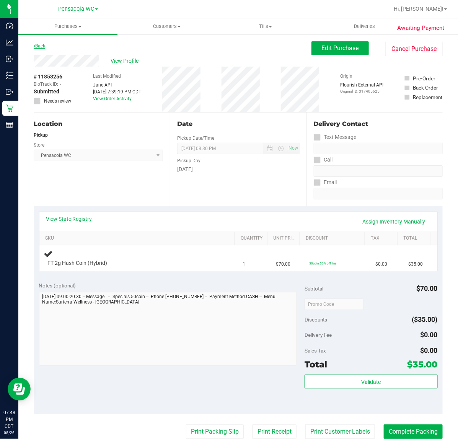
click at [41, 46] on link "Back" at bounding box center [39, 45] width 11 height 5
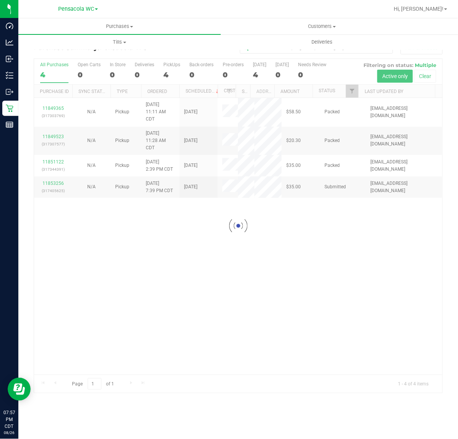
click at [296, 304] on div at bounding box center [238, 226] width 408 height 334
